Goal: Task Accomplishment & Management: Use online tool/utility

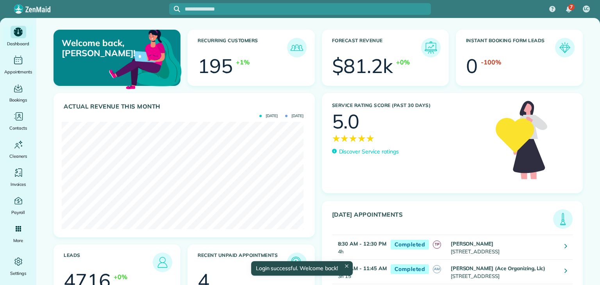
scroll to position [107, 242]
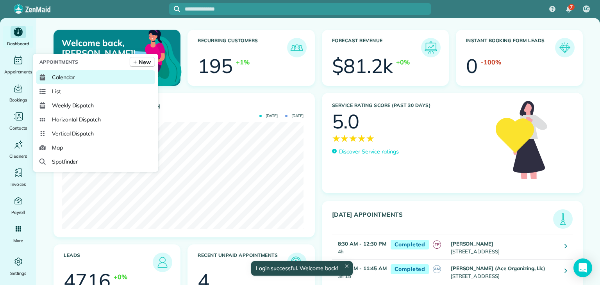
click at [62, 77] on span "Calendar" at bounding box center [63, 77] width 23 height 8
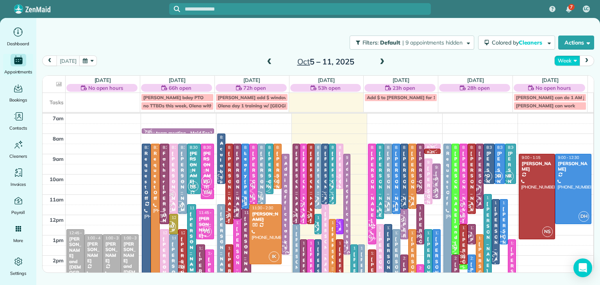
click at [564, 59] on button "Week" at bounding box center [566, 60] width 25 height 11
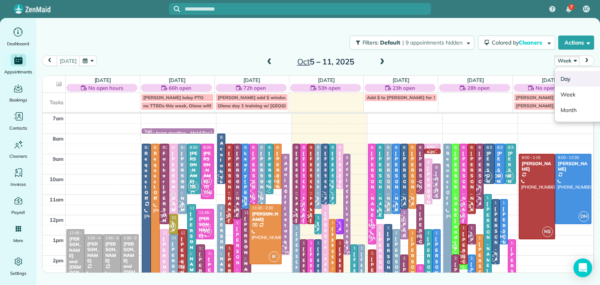
click at [573, 76] on link "Day" at bounding box center [586, 79] width 62 height 16
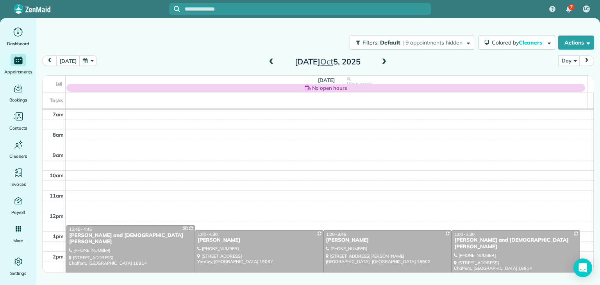
click at [378, 62] on div "[DATE]" at bounding box center [327, 61] width 125 height 12
click at [382, 63] on span at bounding box center [384, 62] width 9 height 7
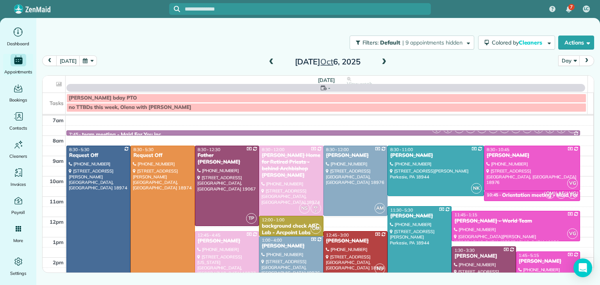
click at [382, 63] on span at bounding box center [384, 62] width 9 height 7
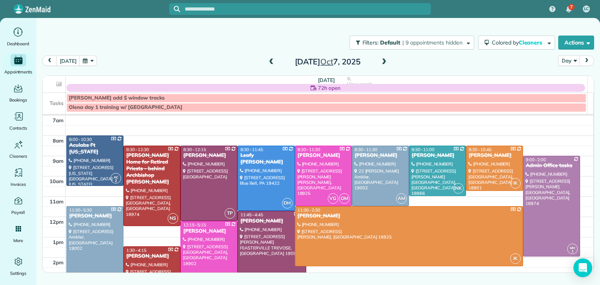
click at [382, 63] on span at bounding box center [384, 62] width 9 height 7
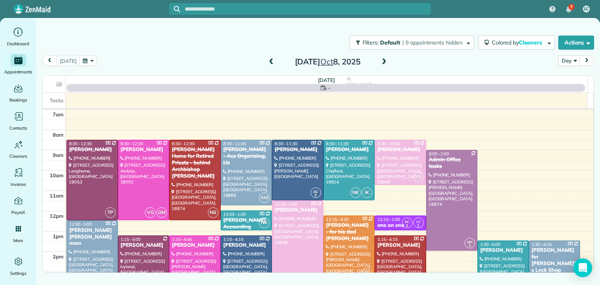
click at [382, 63] on span at bounding box center [384, 62] width 9 height 7
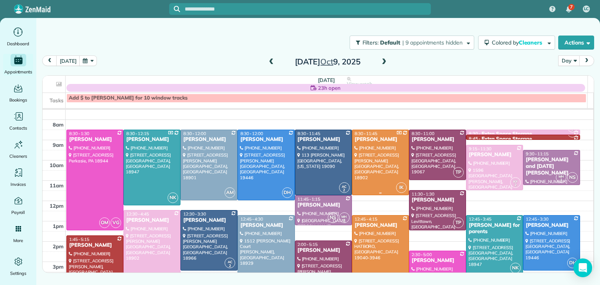
scroll to position [3, 0]
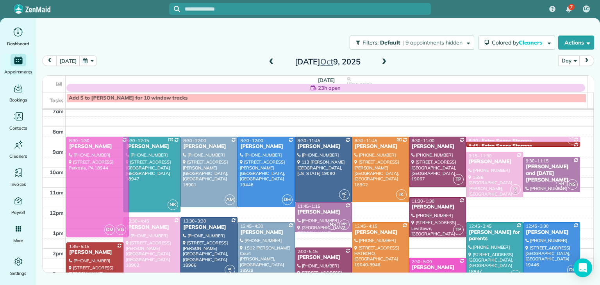
drag, startPoint x: 108, startPoint y: 167, endPoint x: 103, endPoint y: 166, distance: 5.6
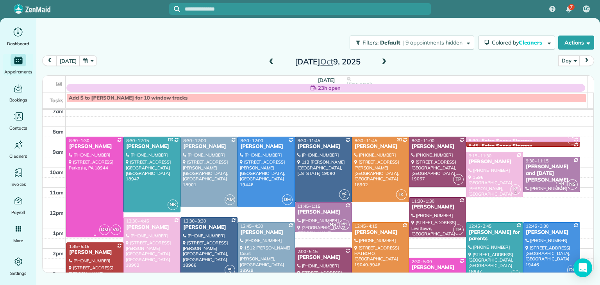
click at [100, 173] on div at bounding box center [95, 187] width 56 height 100
